Goal: Task Accomplishment & Management: Manage account settings

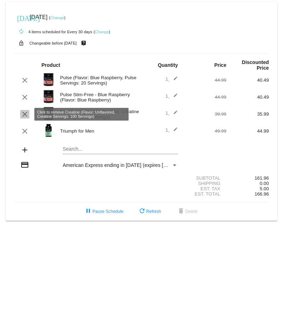
click at [24, 114] on mat-icon "clear" at bounding box center [25, 114] width 8 height 8
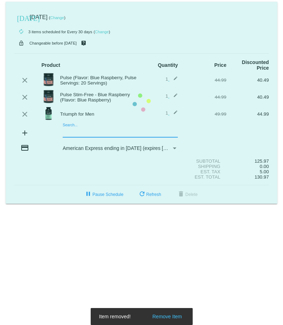
click at [67, 130] on mat-card "[DATE] [DATE] ( Change ) autorenew 3 items scheduled for Every 30 days ( Change…" at bounding box center [141, 103] width 271 height 202
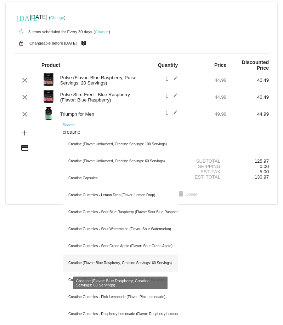
type input "creatine"
click at [153, 263] on div "Creatine (Flavor: Blue Raspberry, Creatine Servings: 60 Servings)" at bounding box center [120, 263] width 115 height 17
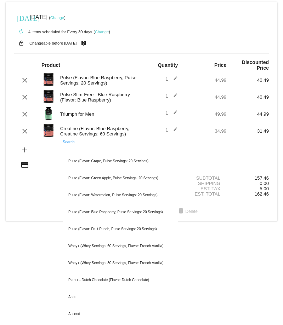
click at [71, 149] on input "Search..." at bounding box center [120, 150] width 115 height 6
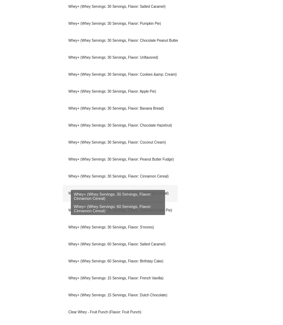
scroll to position [354, 0]
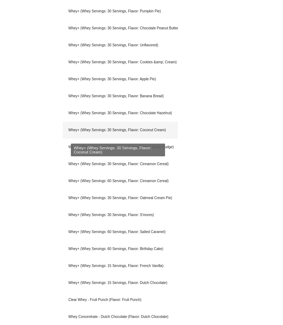
type input "whey"
click at [145, 132] on div "Whey+ (Whey Servings: 30 Servings, Flavor: Coconut Cream)" at bounding box center [120, 130] width 115 height 17
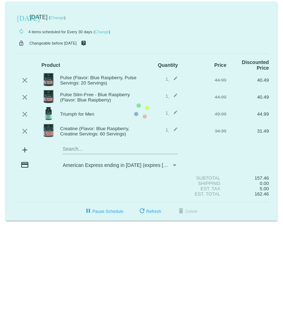
scroll to position [0, 0]
